Goal: Information Seeking & Learning: Learn about a topic

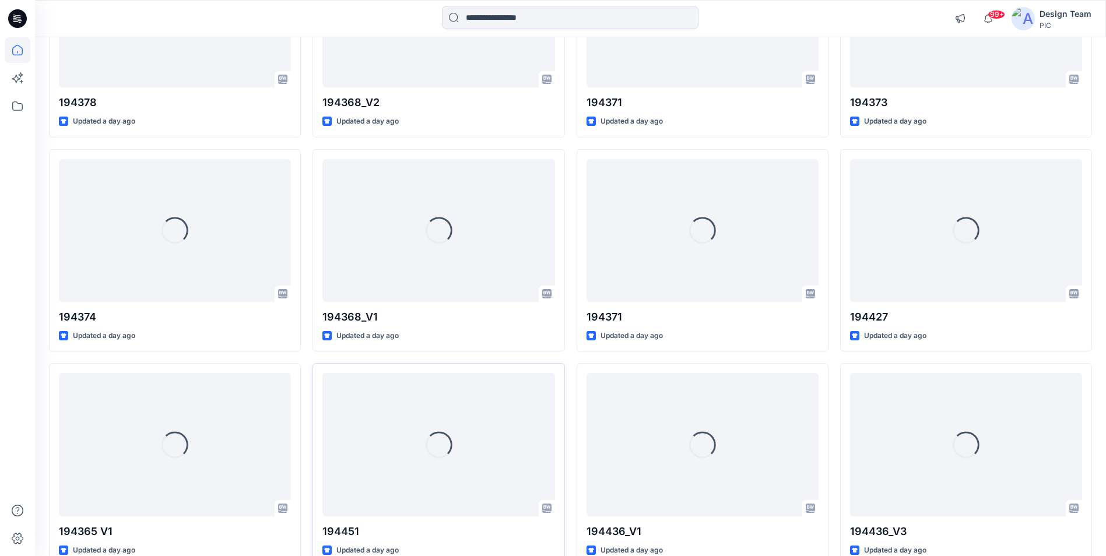
scroll to position [875, 0]
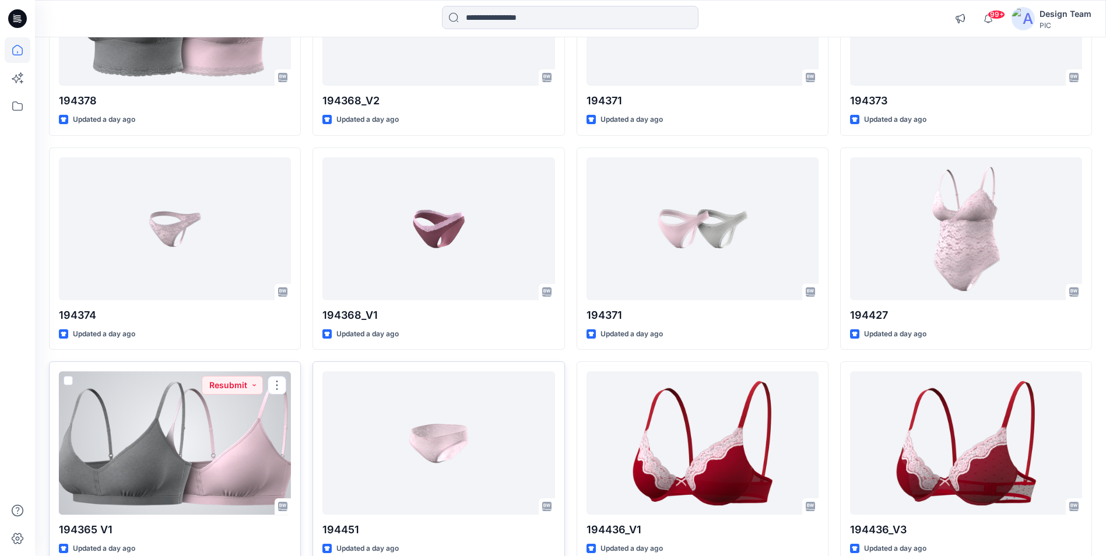
click at [220, 447] on div at bounding box center [175, 442] width 232 height 143
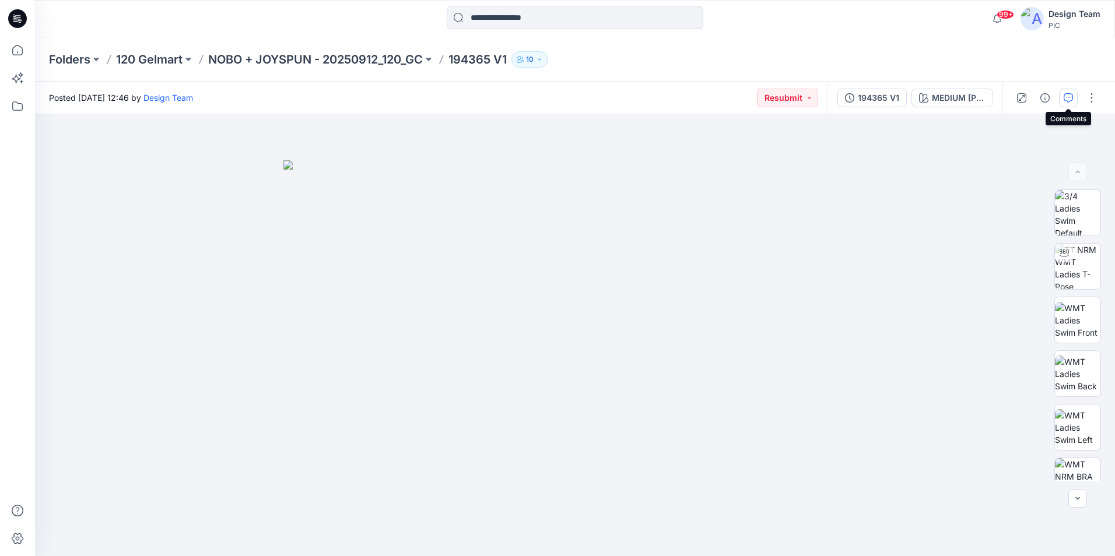
click at [1071, 97] on icon "button" at bounding box center [1067, 97] width 9 height 9
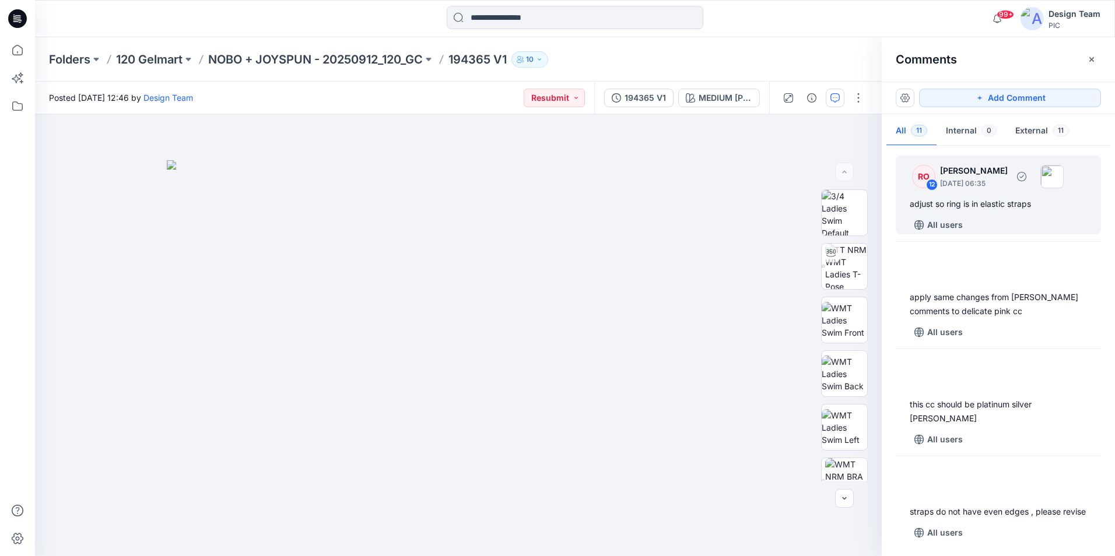
click at [999, 214] on div "RO 12 [PERSON_NAME] [DATE] 06:35 adjust so ring is in elastic straps All users" at bounding box center [998, 195] width 205 height 79
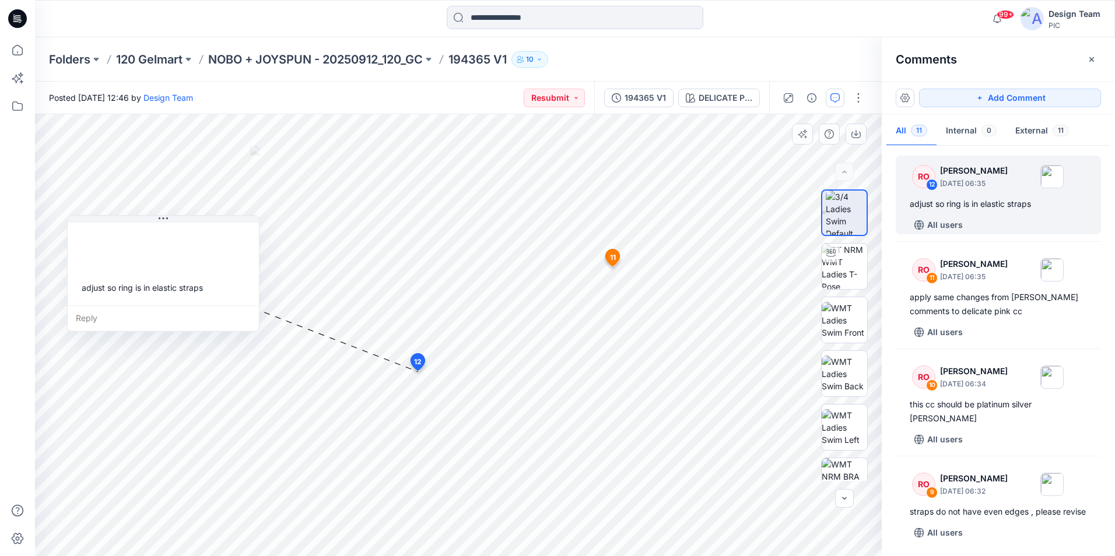
drag, startPoint x: 540, startPoint y: 386, endPoint x: 208, endPoint y: 224, distance: 369.5
click at [208, 224] on div "adjust so ring is in elastic straps" at bounding box center [163, 262] width 191 height 85
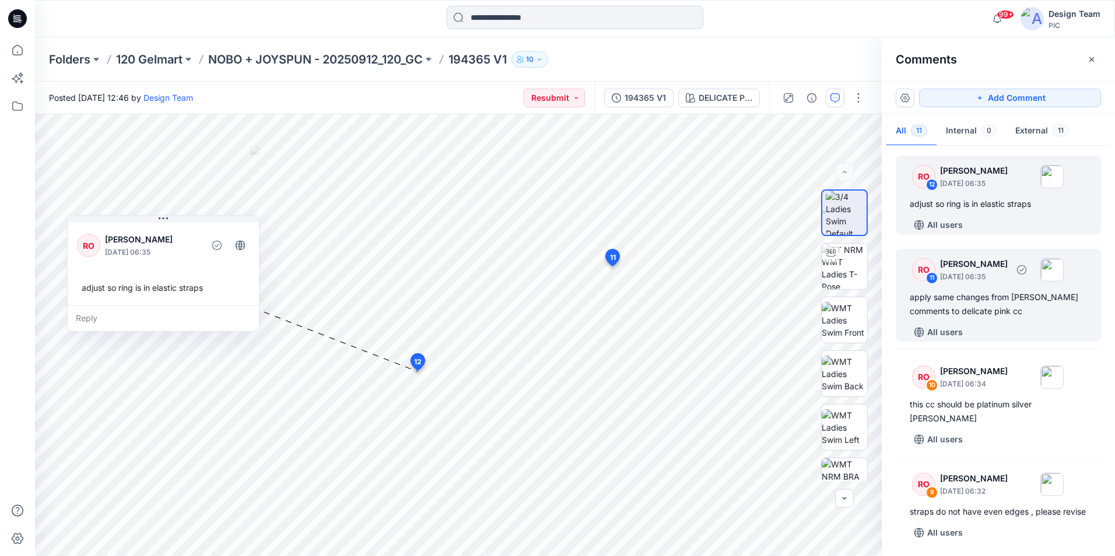
click at [1001, 279] on p "[DATE] 06:35" at bounding box center [974, 277] width 68 height 12
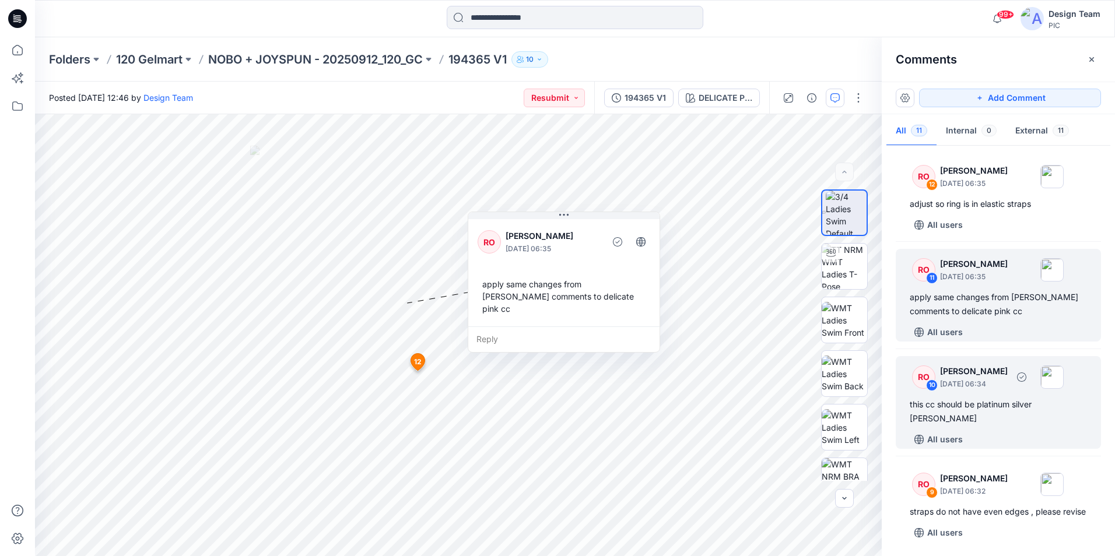
click at [1007, 372] on p "[PERSON_NAME]" at bounding box center [974, 371] width 68 height 14
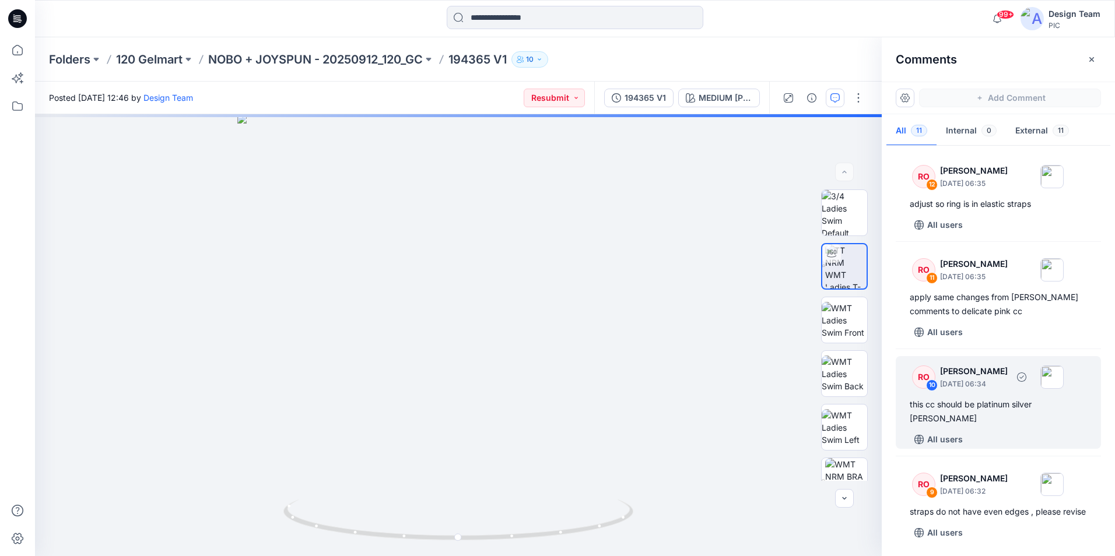
click at [931, 389] on div "10" at bounding box center [932, 386] width 12 height 12
click at [924, 371] on div "RO" at bounding box center [923, 377] width 23 height 23
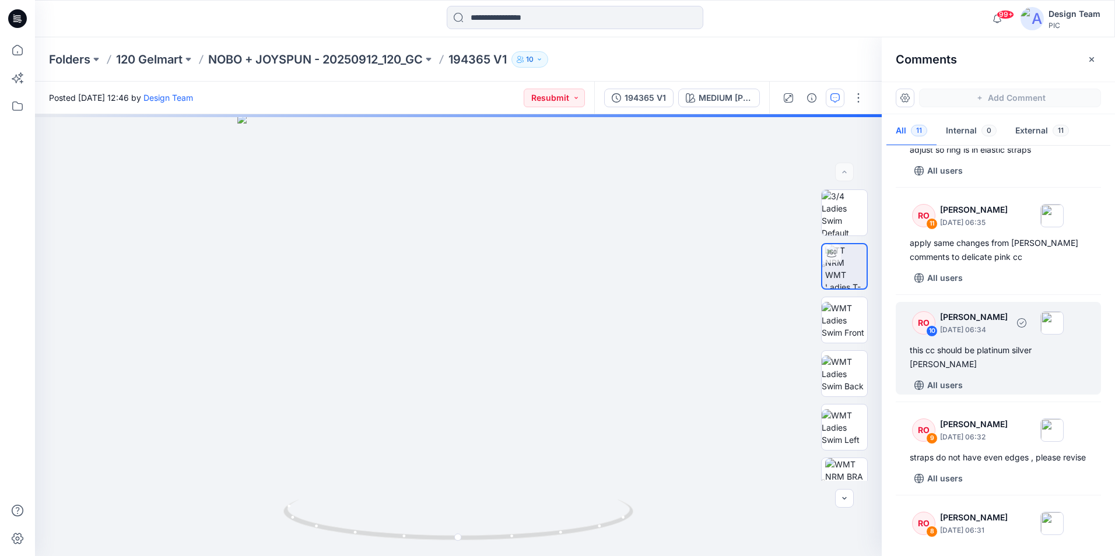
scroll to position [175, 0]
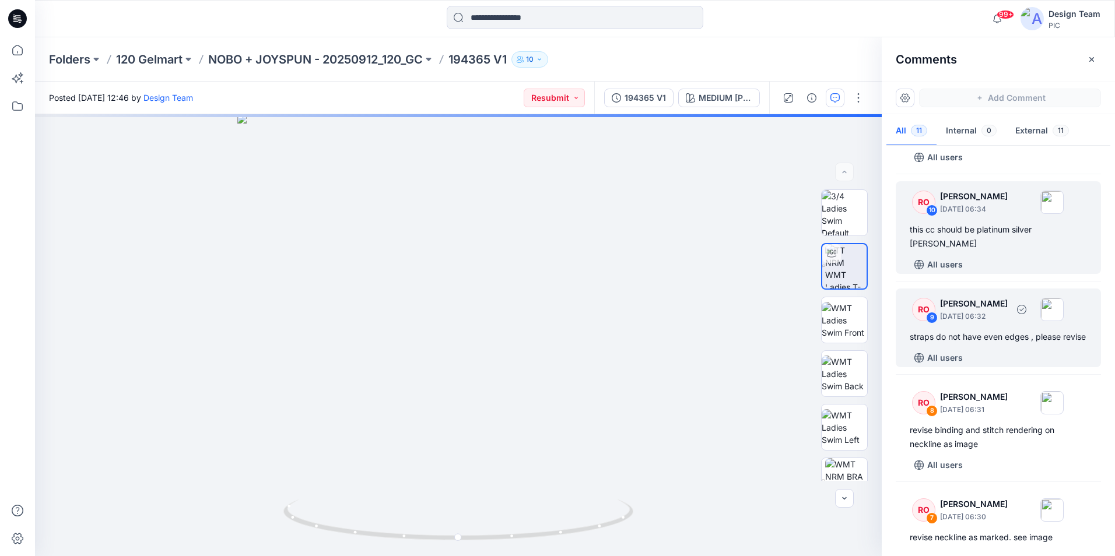
click at [922, 311] on div "RO" at bounding box center [923, 309] width 23 height 23
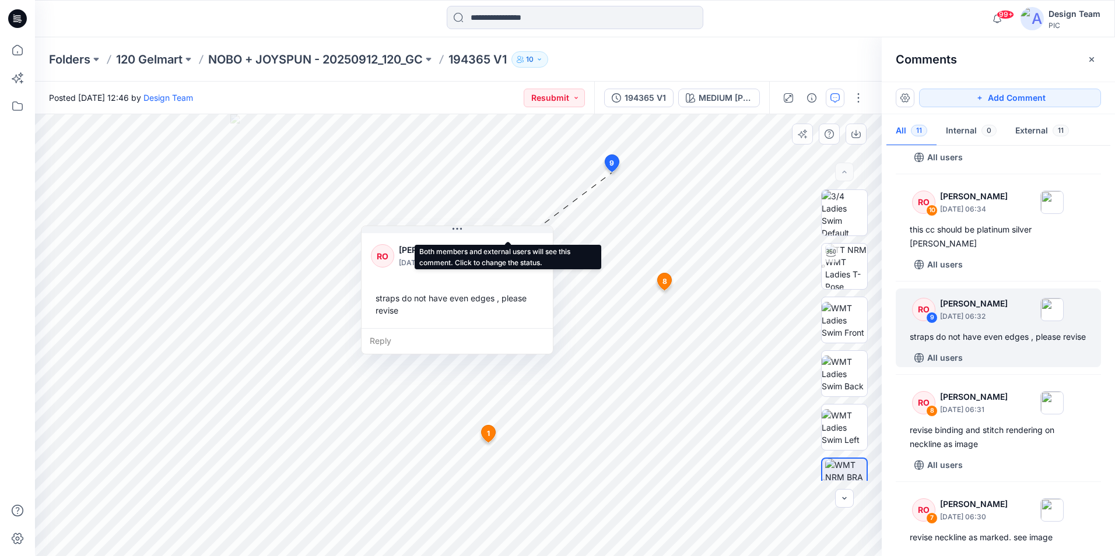
drag, startPoint x: 628, startPoint y: 200, endPoint x: 539, endPoint y: 248, distance: 101.2
click at [539, 248] on div "RO [PERSON_NAME] [DATE] 06:32" at bounding box center [457, 256] width 173 height 32
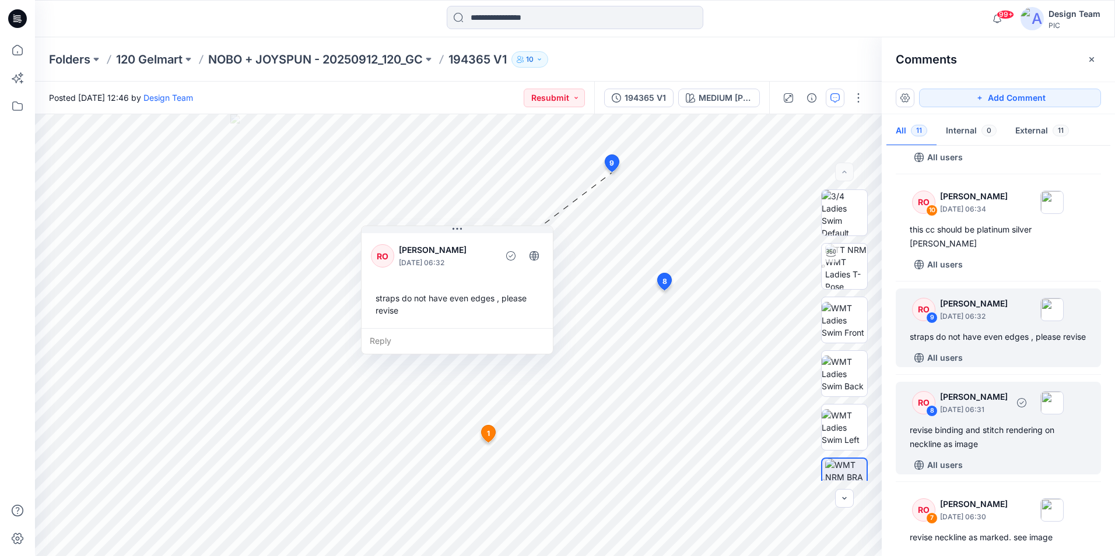
click at [1014, 419] on div "RO 8 [PERSON_NAME] [DATE] 06:31" at bounding box center [983, 403] width 161 height 32
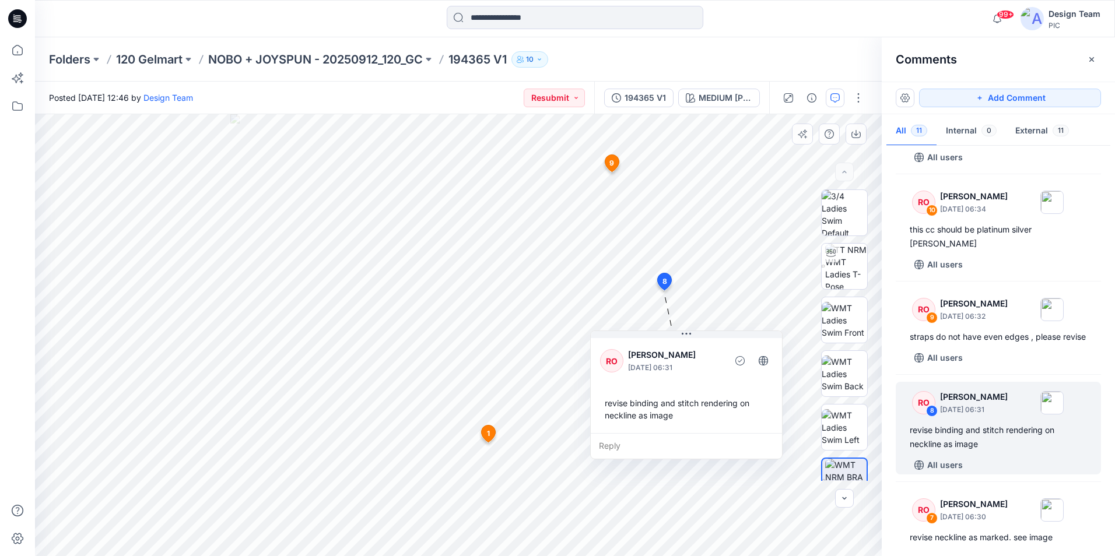
drag, startPoint x: 623, startPoint y: 423, endPoint x: 748, endPoint y: 419, distance: 125.4
click at [748, 419] on div "revise binding and stitch rendering on neckline as image" at bounding box center [686, 409] width 173 height 34
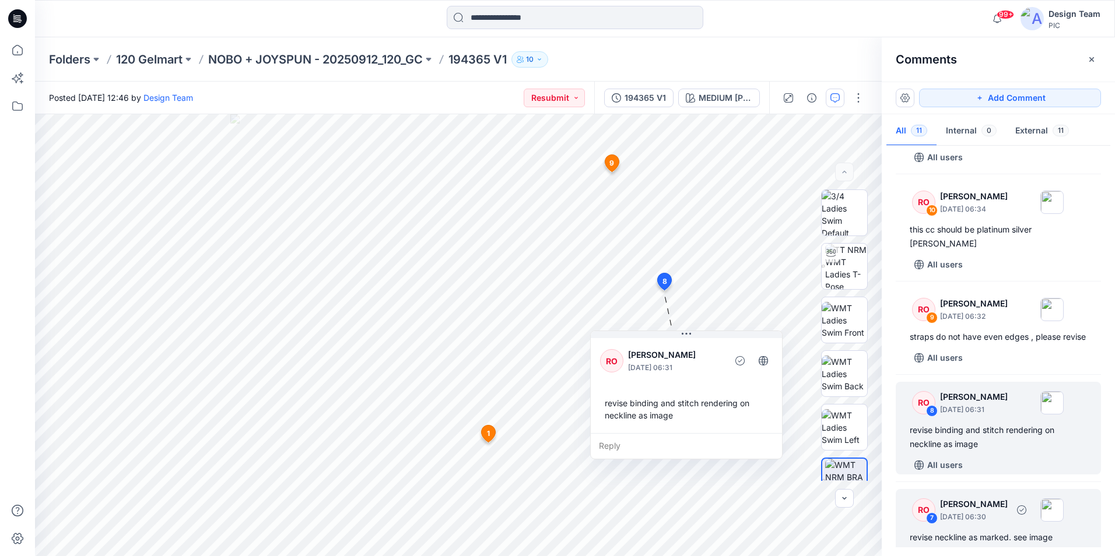
click at [1007, 511] on p "[PERSON_NAME]" at bounding box center [974, 504] width 68 height 14
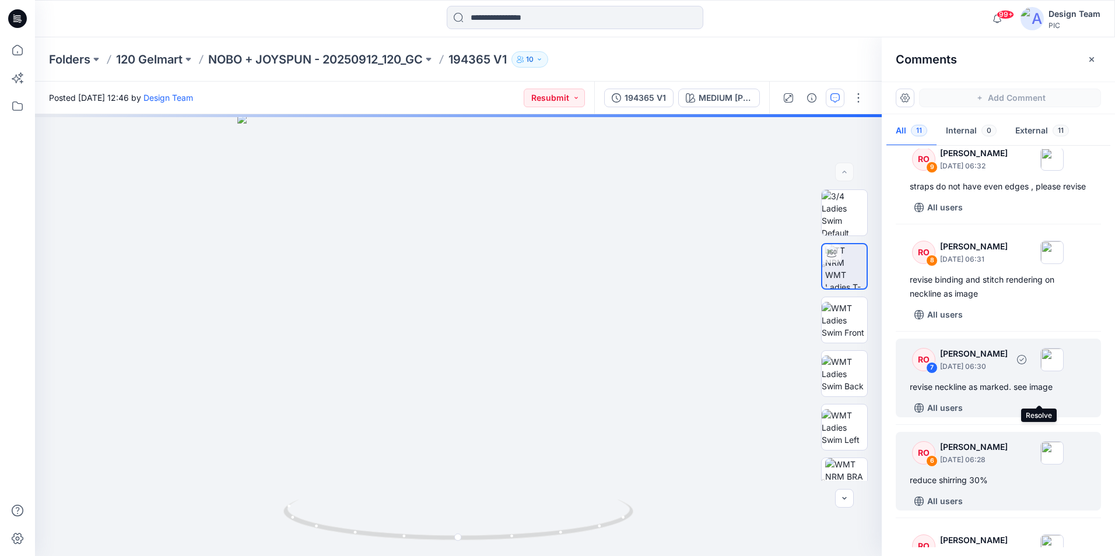
scroll to position [326, 0]
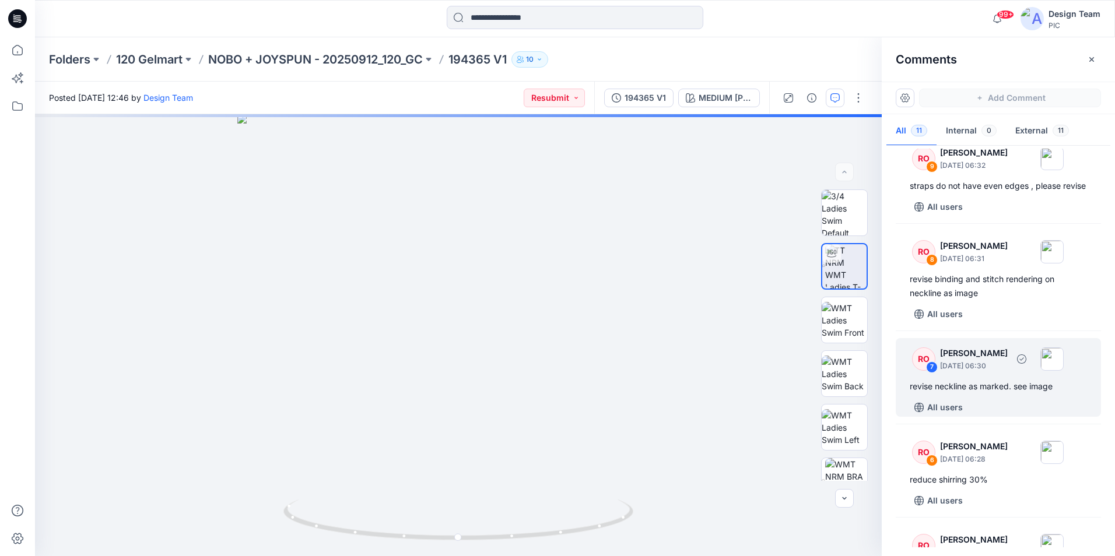
click at [1011, 417] on div "All users" at bounding box center [1005, 407] width 191 height 19
click at [986, 394] on div "revise neckline as marked. see image" at bounding box center [998, 387] width 177 height 14
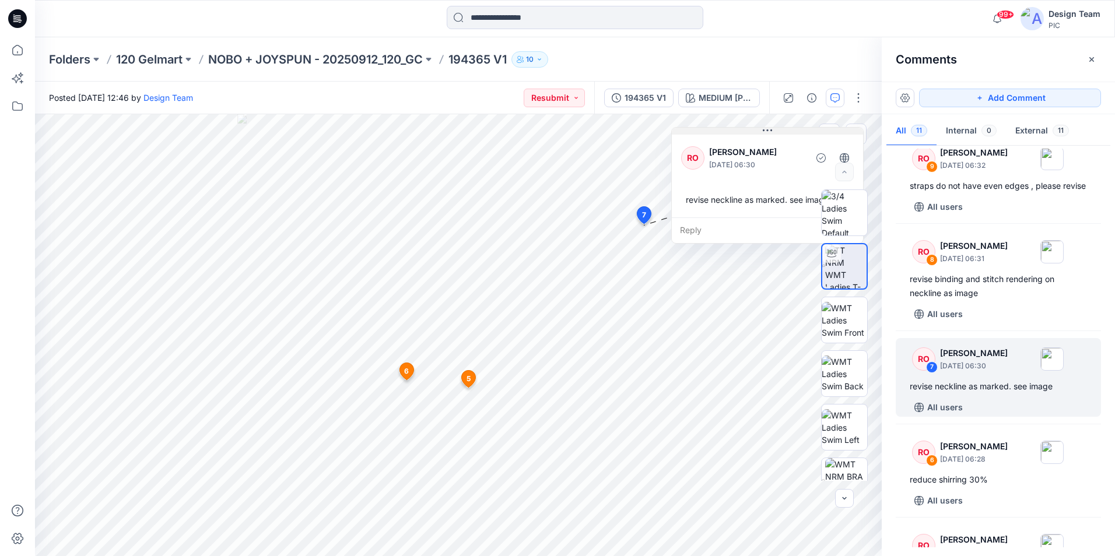
drag, startPoint x: 683, startPoint y: 236, endPoint x: 729, endPoint y: 133, distance: 112.2
click at [729, 133] on button at bounding box center [767, 131] width 191 height 7
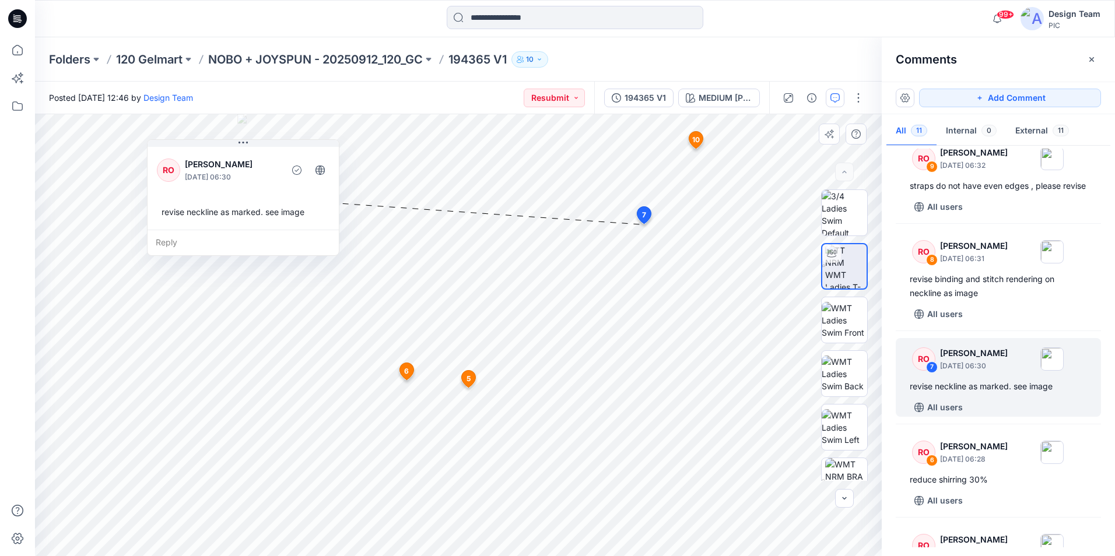
drag, startPoint x: 764, startPoint y: 223, endPoint x: 240, endPoint y: 236, distance: 524.3
click at [240, 236] on div "Reply" at bounding box center [243, 243] width 191 height 26
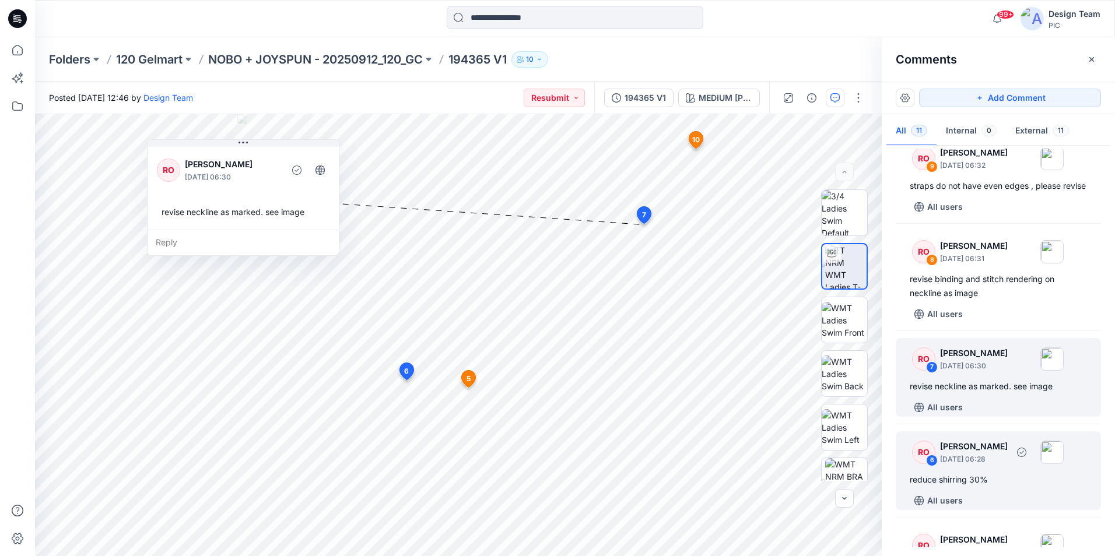
click at [1034, 503] on div "RO 6 [PERSON_NAME] [DATE] 06:28 reduce shirring 30% All users" at bounding box center [998, 470] width 205 height 79
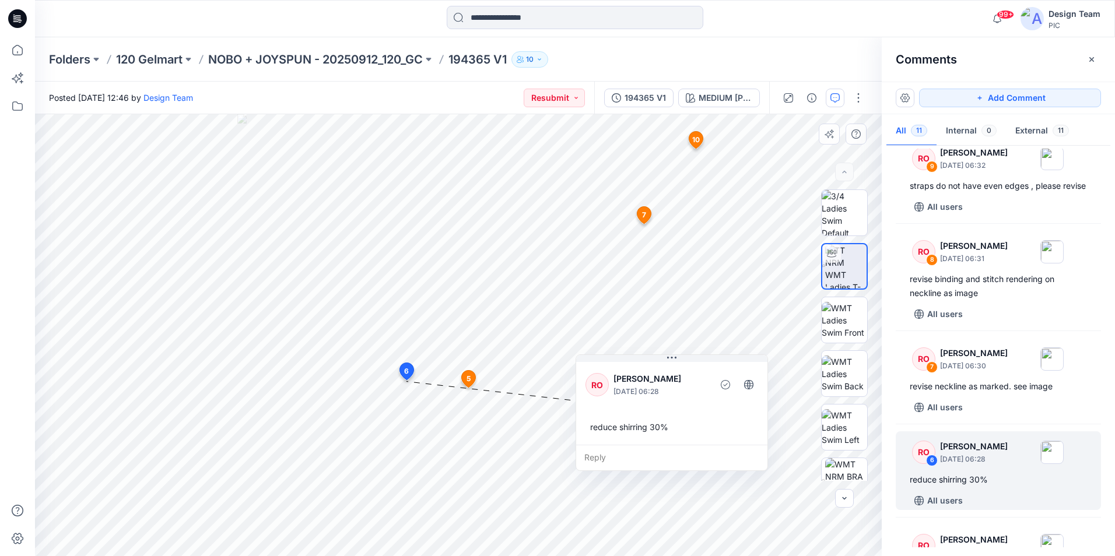
drag, startPoint x: 520, startPoint y: 443, endPoint x: 705, endPoint y: 411, distance: 188.2
click at [705, 411] on div "RO [PERSON_NAME] [DATE] 06:28 reduce shirring 30%" at bounding box center [671, 402] width 191 height 85
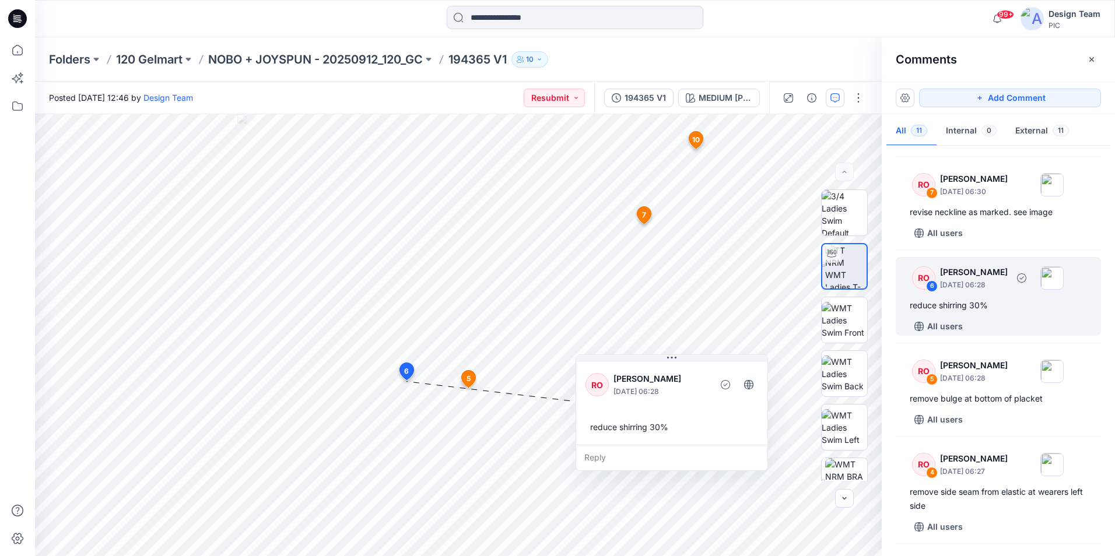
scroll to position [501, 0]
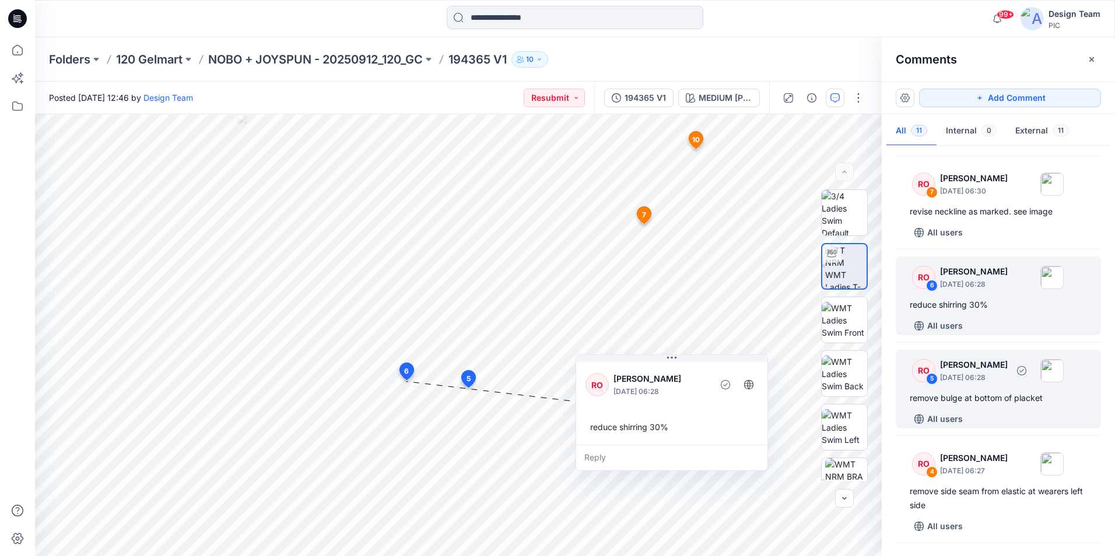
click at [1000, 429] on div "All users" at bounding box center [1005, 419] width 191 height 19
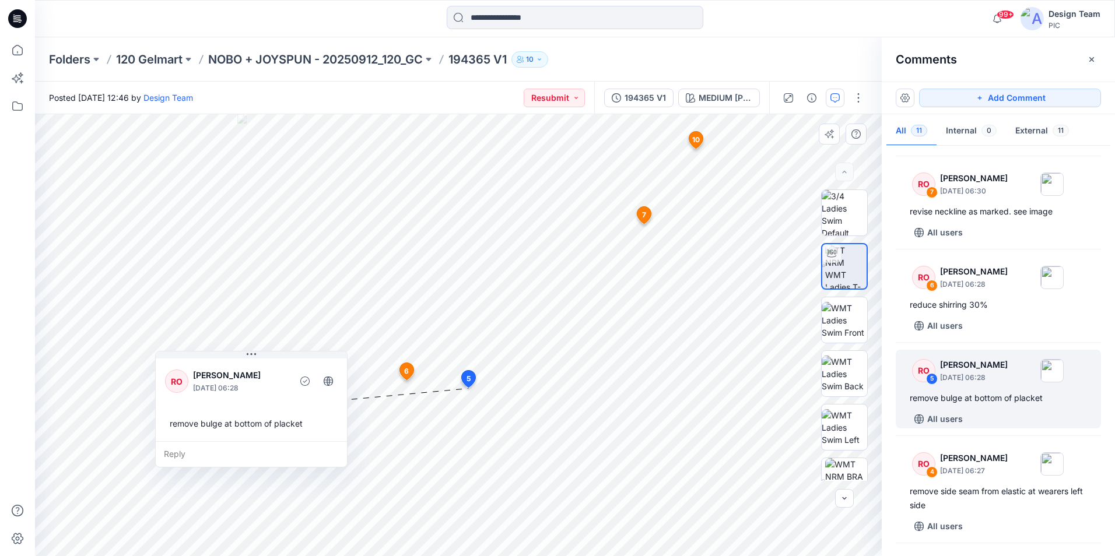
drag, startPoint x: 593, startPoint y: 408, endPoint x: 298, endPoint y: 365, distance: 298.1
click at [298, 366] on div "RO [PERSON_NAME] [DATE] 06:28" at bounding box center [251, 382] width 173 height 32
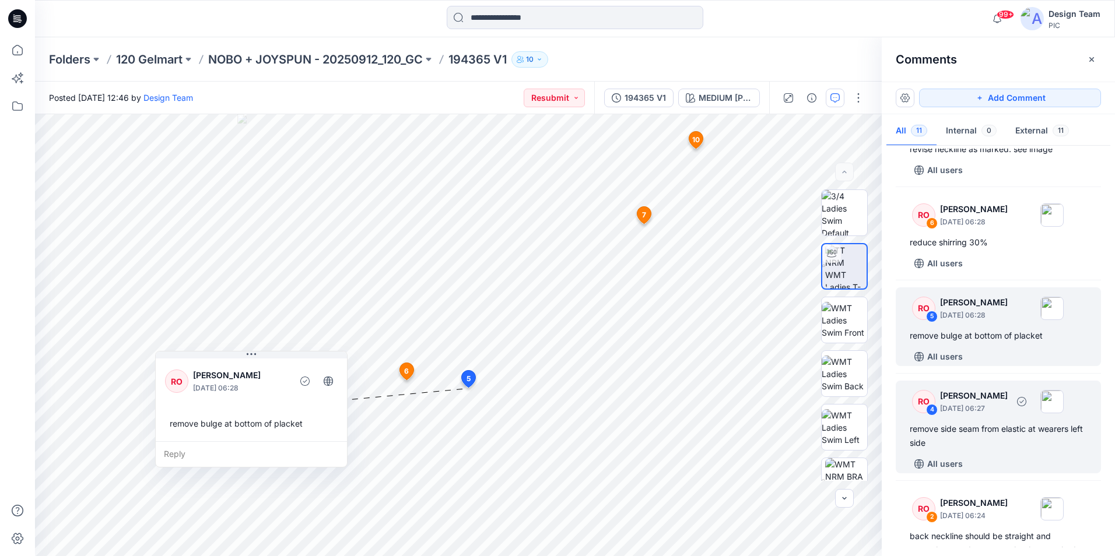
scroll to position [676, 0]
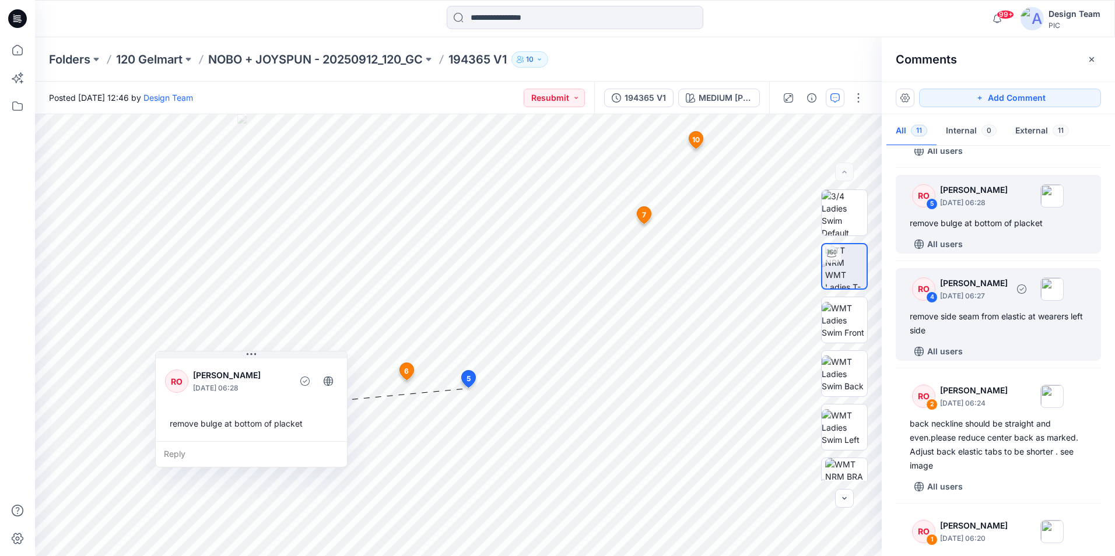
click at [1022, 338] on div "remove side seam from elastic at wearers left side" at bounding box center [998, 324] width 177 height 28
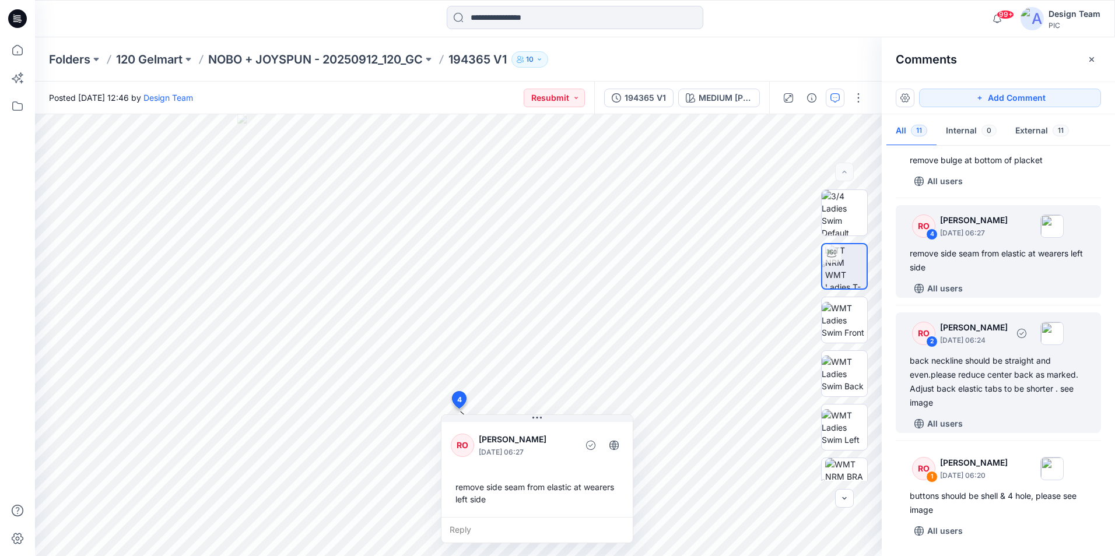
scroll to position [753, 0]
click at [1023, 405] on div "back neckline should be straight and even.please reduce center back as marked. …" at bounding box center [998, 382] width 177 height 56
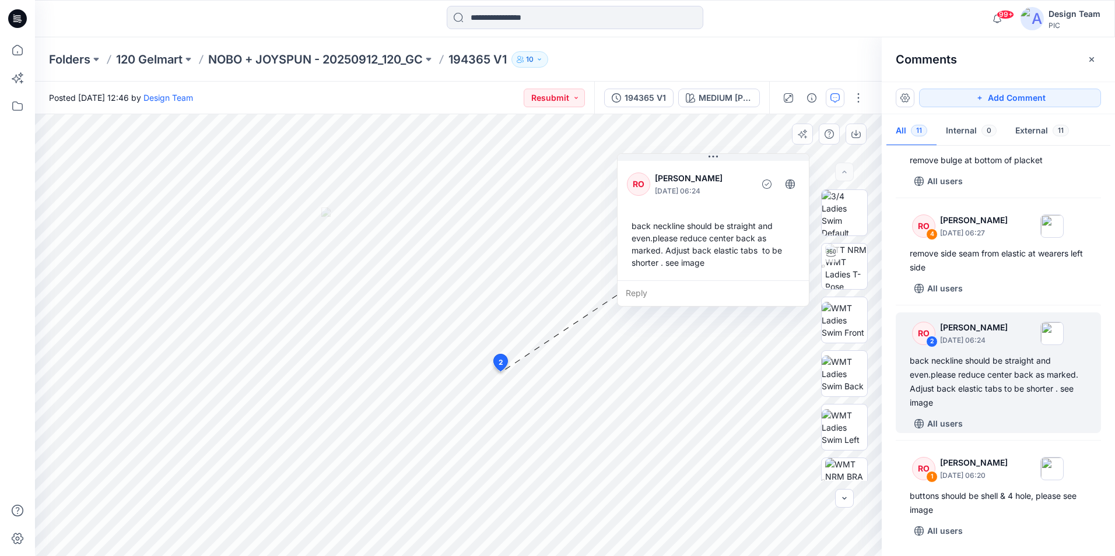
drag, startPoint x: 612, startPoint y: 391, endPoint x: 720, endPoint y: 284, distance: 152.1
click at [720, 284] on div "Reply" at bounding box center [712, 293] width 191 height 26
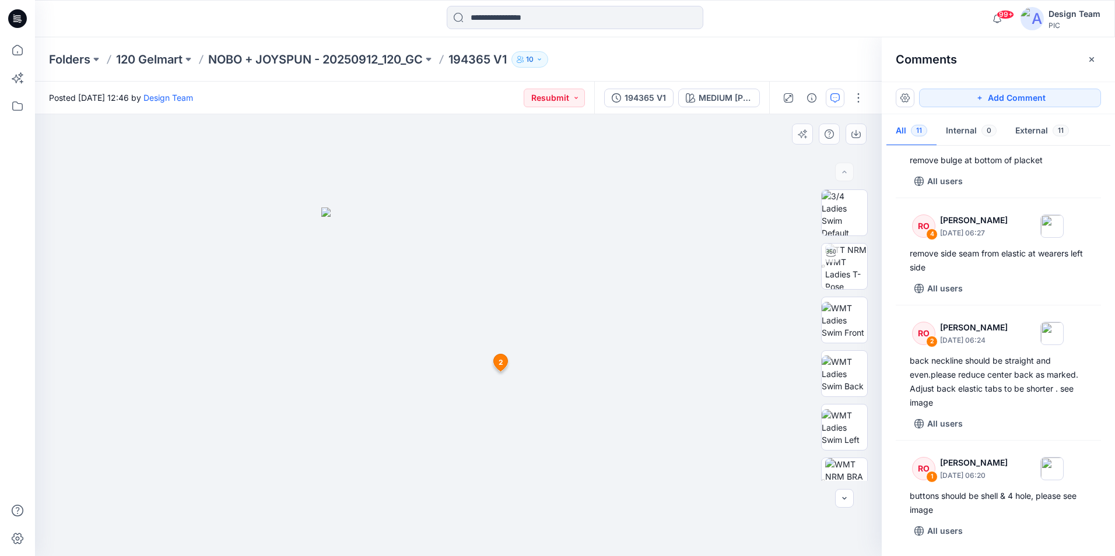
click at [504, 360] on icon at bounding box center [501, 362] width 14 height 17
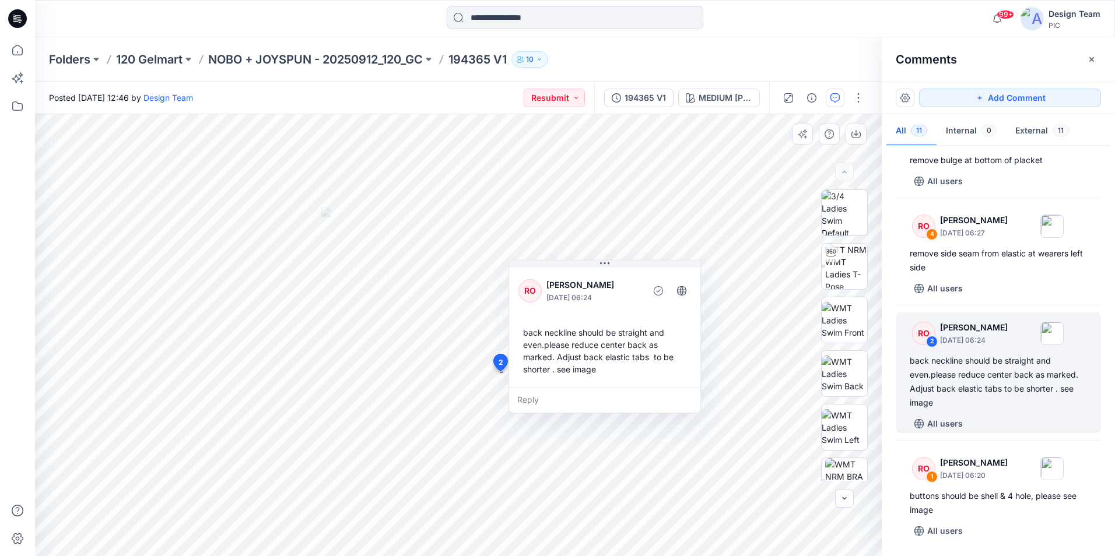
click at [530, 404] on div "Reply" at bounding box center [604, 400] width 191 height 26
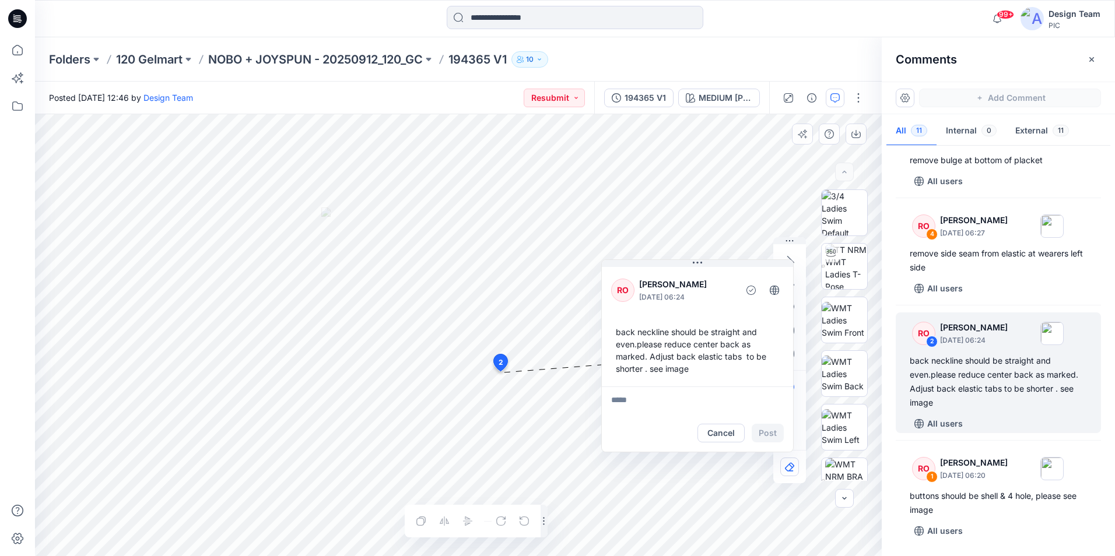
drag, startPoint x: 632, startPoint y: 268, endPoint x: 740, endPoint y: 263, distance: 108.6
click at [740, 265] on div "RO [PERSON_NAME] [DATE] 06:24 back neckline should be straight and even.please …" at bounding box center [697, 326] width 191 height 122
drag, startPoint x: 745, startPoint y: 262, endPoint x: 729, endPoint y: 262, distance: 15.7
click at [729, 262] on button at bounding box center [697, 259] width 191 height 7
click at [728, 424] on button "Cancel" at bounding box center [720, 429] width 47 height 19
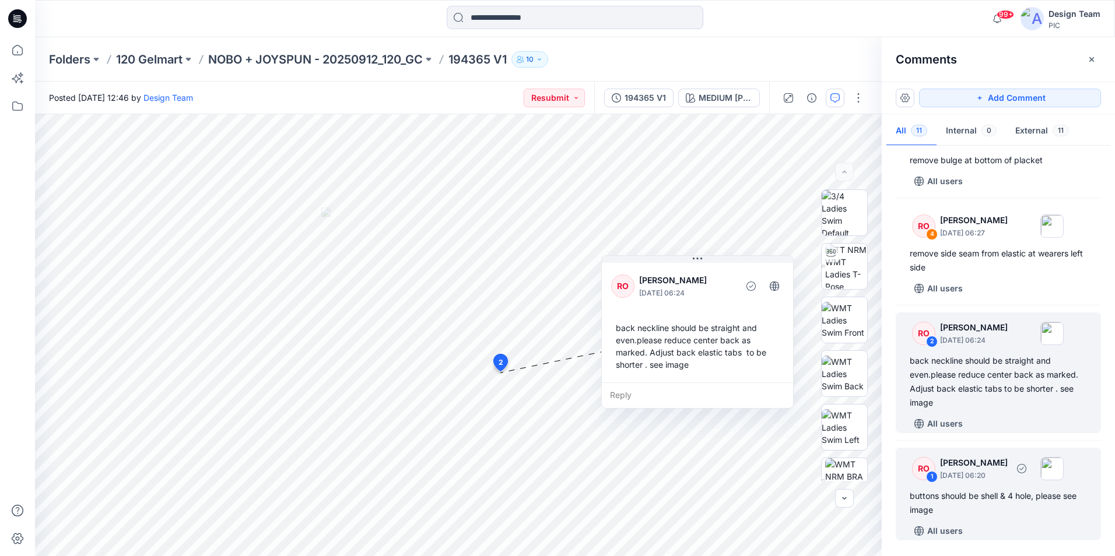
click at [1014, 519] on div "RO 1 [PERSON_NAME] [DATE] 06:20 buttons should be shell & 4 hole, please see im…" at bounding box center [998, 494] width 205 height 93
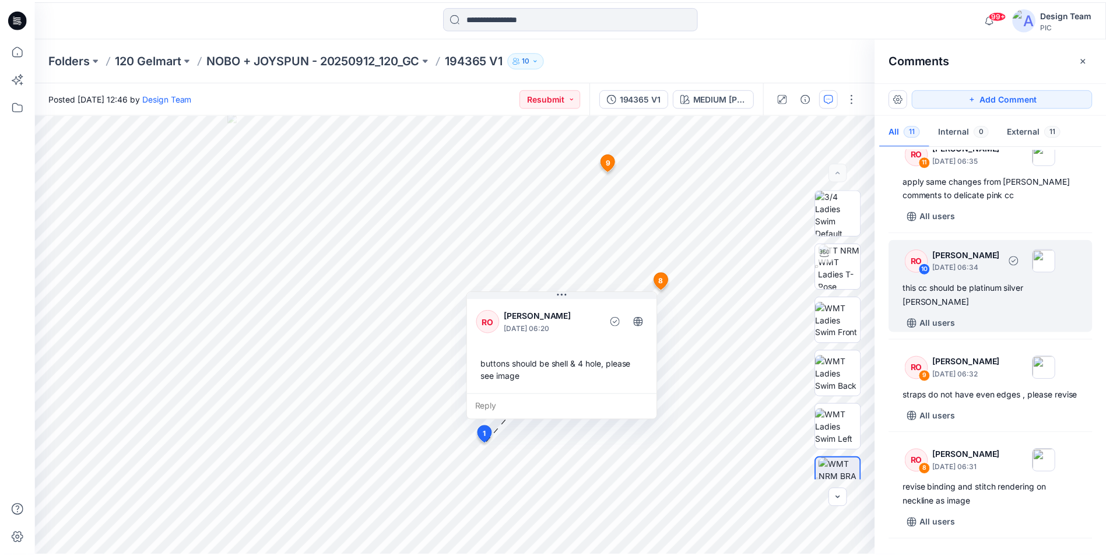
scroll to position [0, 0]
